Goal: Task Accomplishment & Management: Manage account settings

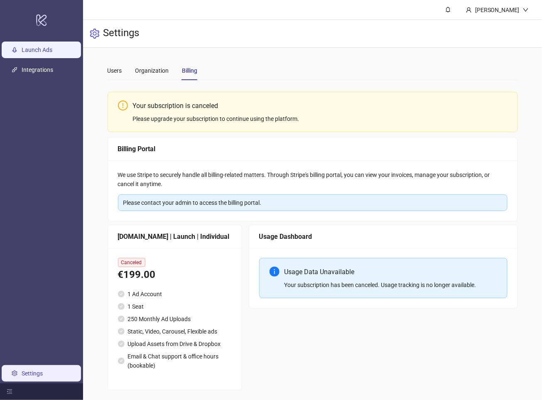
click at [47, 51] on link "Launch Ads" at bounding box center [37, 50] width 31 height 7
click at [120, 74] on div "Users" at bounding box center [115, 70] width 15 height 9
click at [51, 48] on link "Launch Ads" at bounding box center [37, 50] width 31 height 7
